Goal: Task Accomplishment & Management: Use online tool/utility

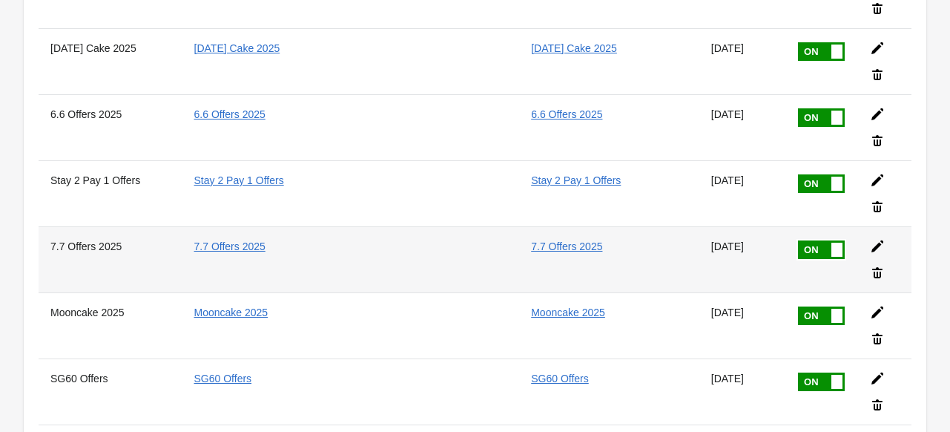
scroll to position [3072, 0]
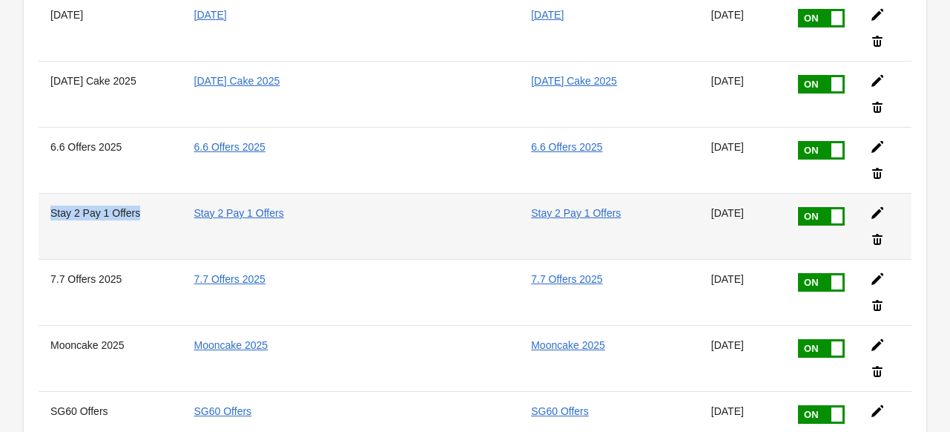
drag, startPoint x: 134, startPoint y: 201, endPoint x: 50, endPoint y: 198, distance: 83.1
click at [50, 198] on th "Stay 2 Pay 1 Offers" at bounding box center [111, 226] width 144 height 66
copy th "Stay 2 Pay 1 Offers"
click at [180, 242] on th "Stay 2 Pay 1 Offers" at bounding box center [111, 226] width 144 height 66
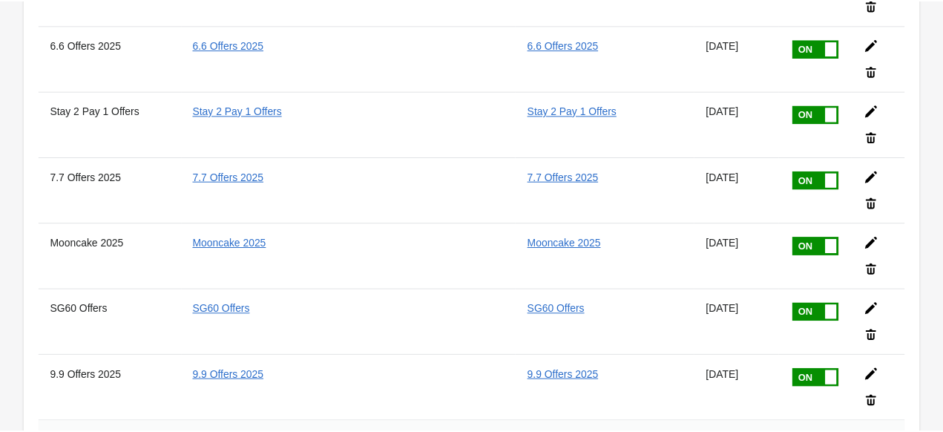
scroll to position [3265, 0]
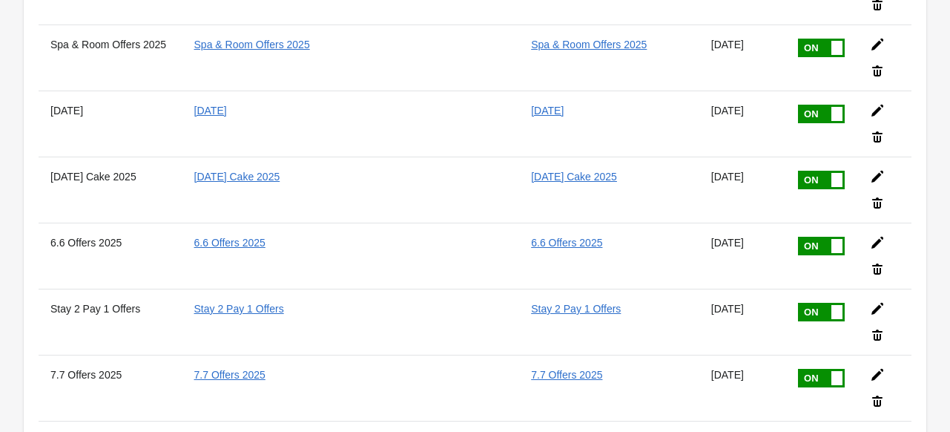
scroll to position [3116, 0]
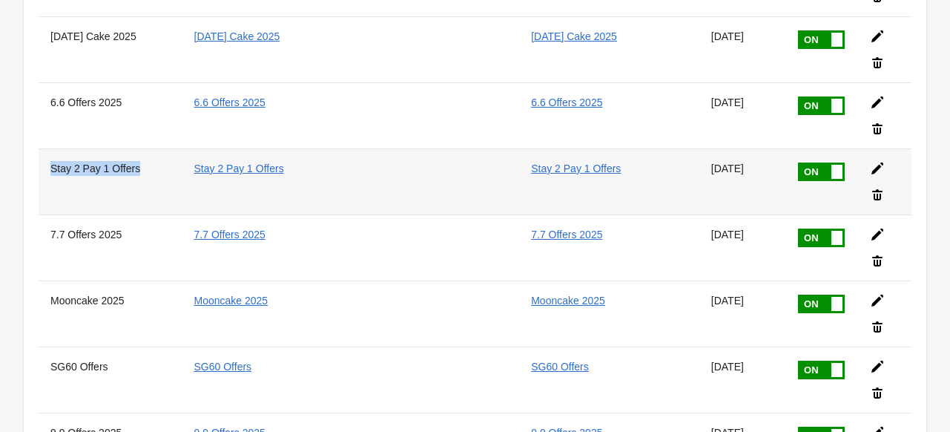
drag, startPoint x: 52, startPoint y: 155, endPoint x: 142, endPoint y: 148, distance: 90.8
click at [142, 148] on th "Stay 2 Pay 1 Offers" at bounding box center [111, 181] width 144 height 66
copy th "Stay 2 Pay 1 Offers"
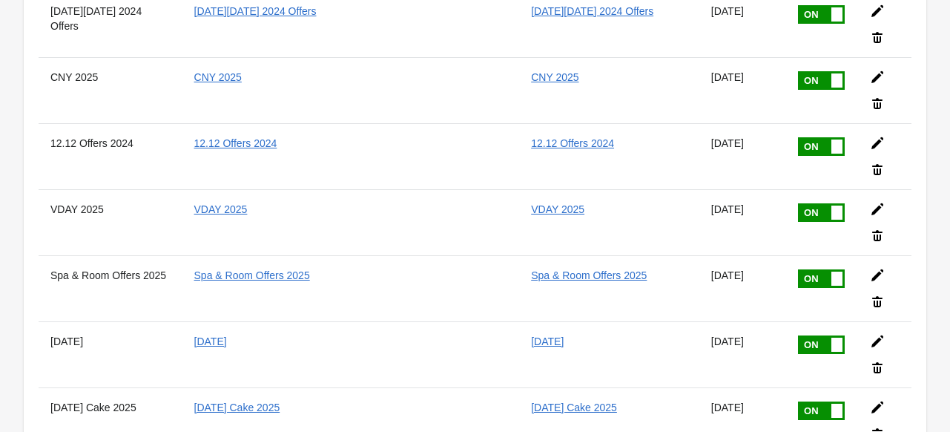
scroll to position [2671, 0]
